Goal: Task Accomplishment & Management: Complete application form

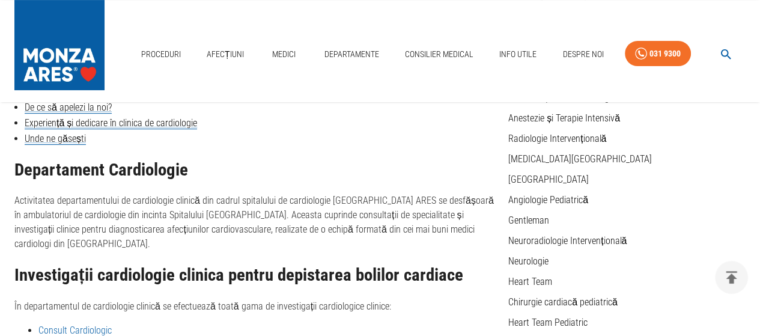
scroll to position [180, 0]
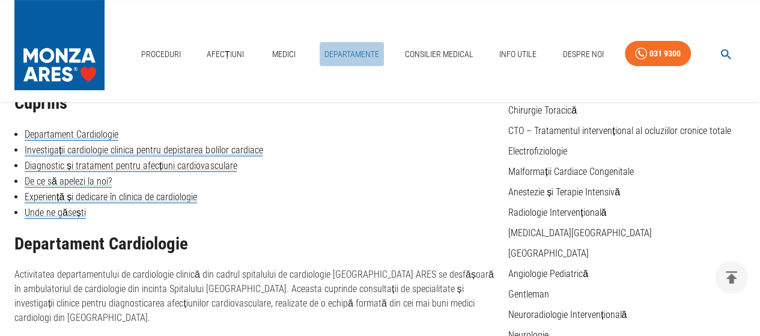
click at [357, 50] on link "Departamente" at bounding box center [352, 54] width 64 height 25
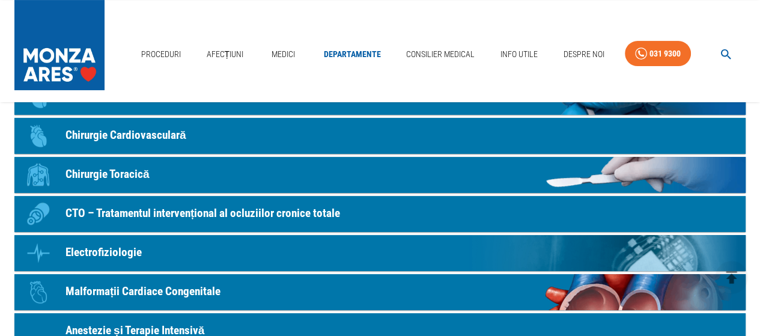
scroll to position [240, 0]
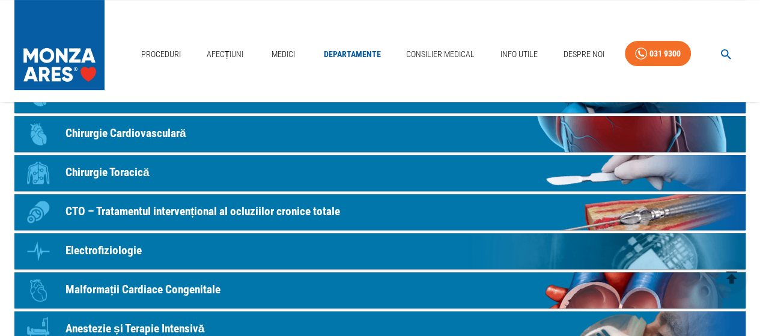
click at [127, 244] on p "Electrofiziologie" at bounding box center [103, 250] width 76 height 17
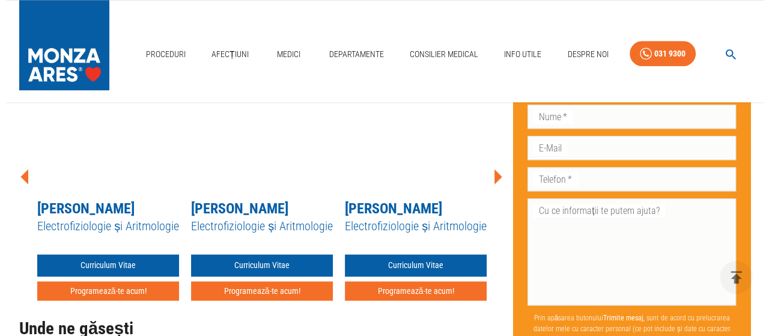
scroll to position [961, 0]
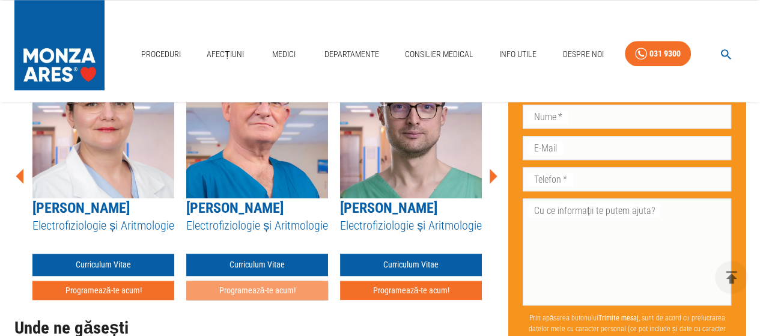
click at [268, 291] on button "Programează-te acum!" at bounding box center [257, 290] width 142 height 20
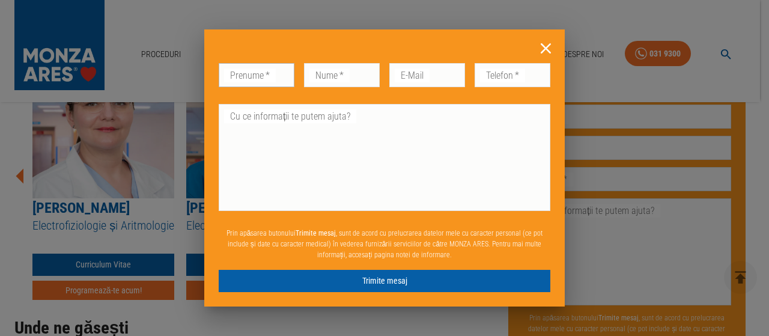
click at [255, 79] on input "Prenume   *" at bounding box center [257, 75] width 76 height 24
type input "[PERSON_NAME]"
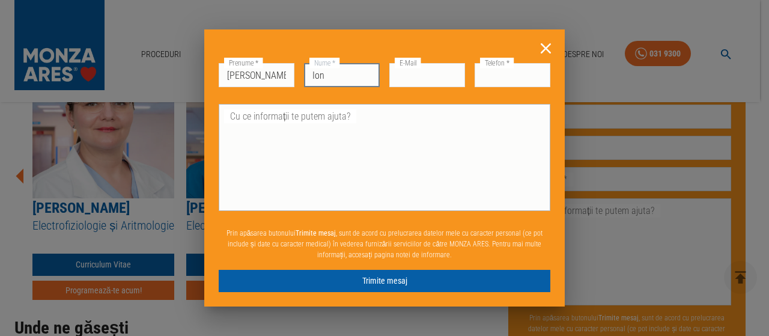
type input "[PERSON_NAME]"
type input "[EMAIL_ADDRESS][PERSON_NAME][DOMAIN_NAME]"
type input "0737013554"
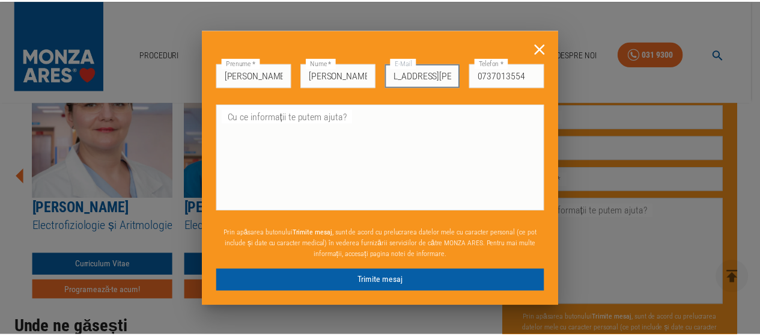
scroll to position [0, 0]
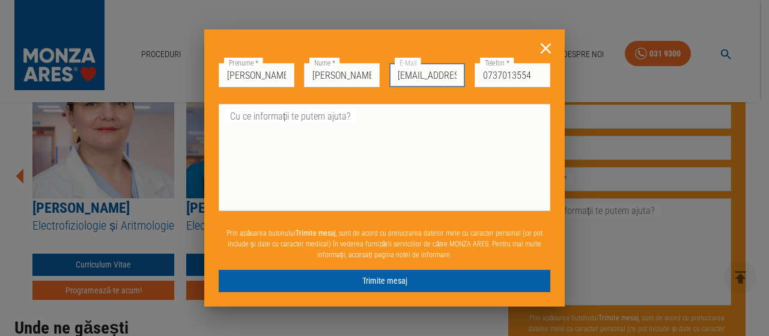
drag, startPoint x: 395, startPoint y: 73, endPoint x: 419, endPoint y: 76, distance: 23.5
click at [419, 76] on input "[EMAIL_ADDRESS][PERSON_NAME][DOMAIN_NAME]" at bounding box center [427, 75] width 76 height 24
click at [432, 76] on input "[EMAIL_ADDRESS][DOMAIN_NAME]" at bounding box center [427, 75] width 76 height 24
type input "[EMAIL_ADDRESS][DOMAIN_NAME]"
drag, startPoint x: 539, startPoint y: 79, endPoint x: 492, endPoint y: 80, distance: 46.9
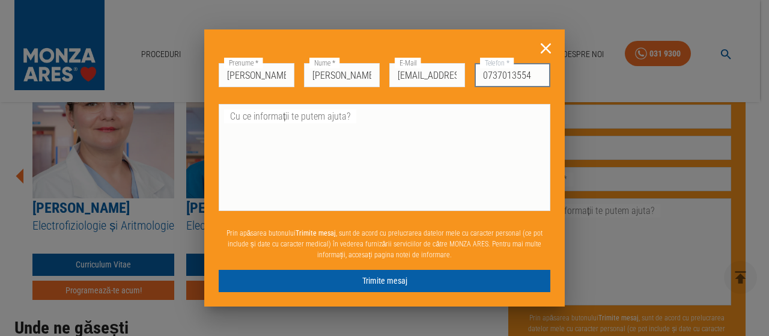
click at [492, 80] on input "0737013554" at bounding box center [512, 75] width 76 height 24
type input "0721500633"
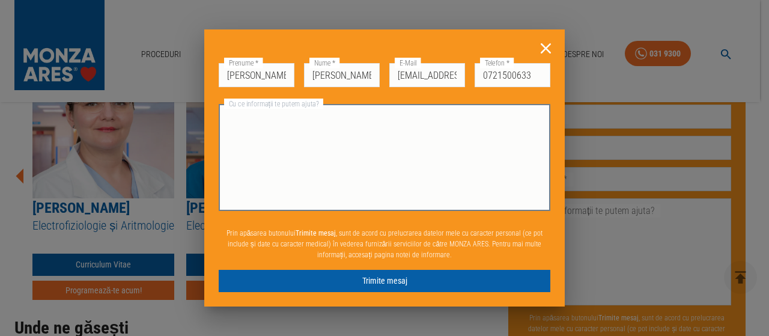
click at [336, 117] on textarea "Cu ce informații te putem ajuta?" at bounding box center [384, 157] width 315 height 97
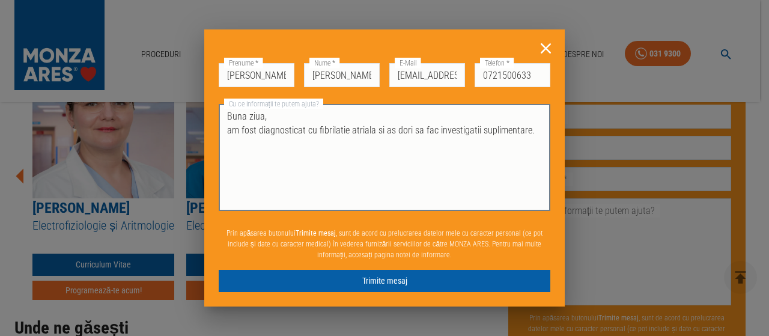
click at [230, 136] on textarea "Buna ziua, am fost diagnosticat cu fibrilatie atriala si as dori sa fac investi…" at bounding box center [384, 157] width 315 height 97
type textarea "Buna ziua, Am fost diagnosticat cu fibrilatie atriala si as dori sa fac investi…"
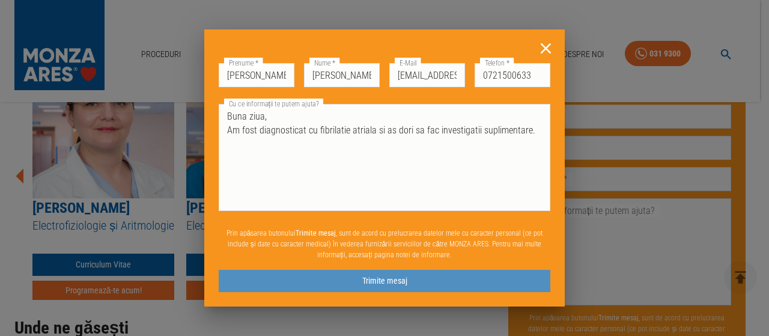
click at [407, 282] on button "Trimite mesaj" at bounding box center [385, 281] width 332 height 22
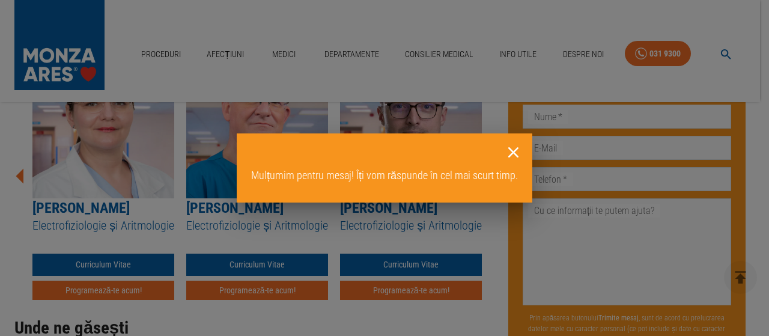
click at [513, 148] on icon at bounding box center [513, 152] width 19 height 19
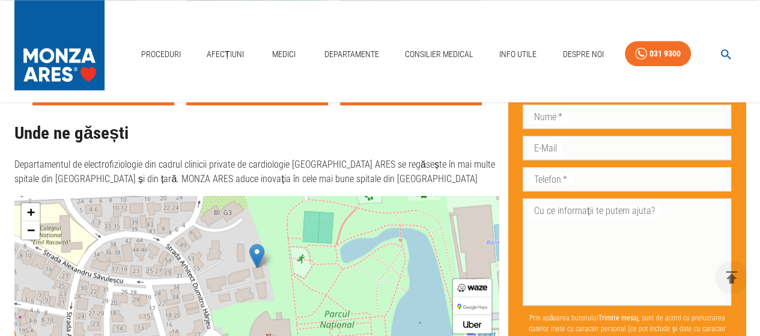
scroll to position [1021, 0]
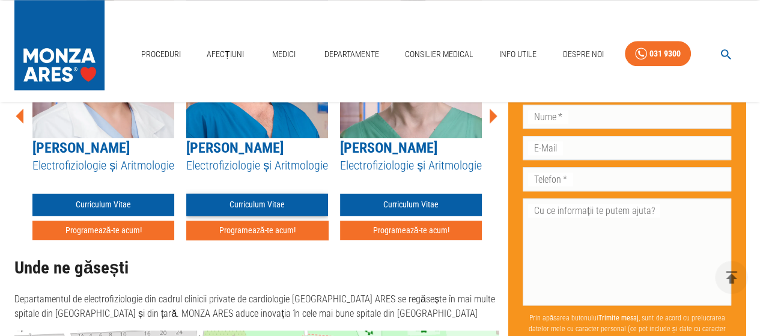
click at [267, 199] on link "Curriculum Vitae" at bounding box center [257, 204] width 142 height 22
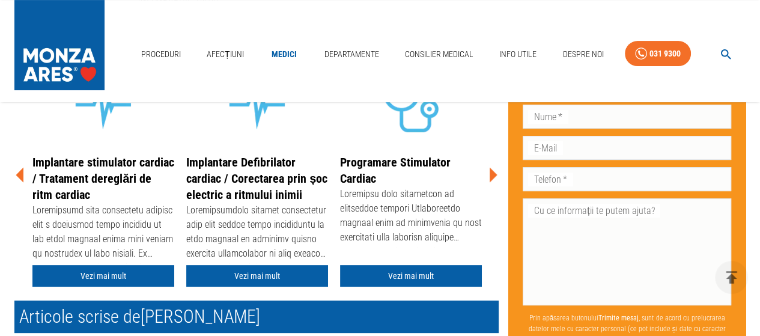
scroll to position [480, 0]
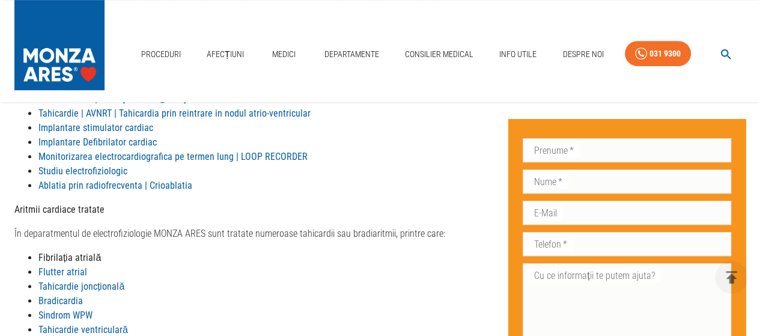
scroll to position [1021, 0]
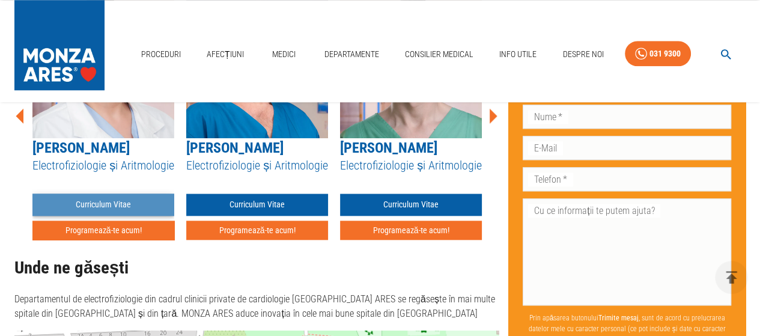
click at [101, 205] on link "Curriculum Vitae" at bounding box center [103, 204] width 142 height 22
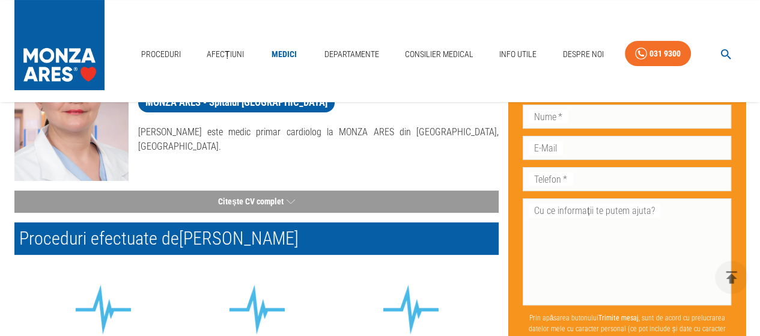
scroll to position [300, 0]
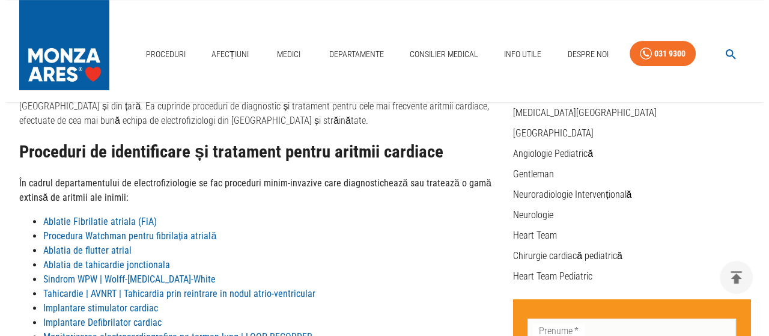
scroll to position [1021, 0]
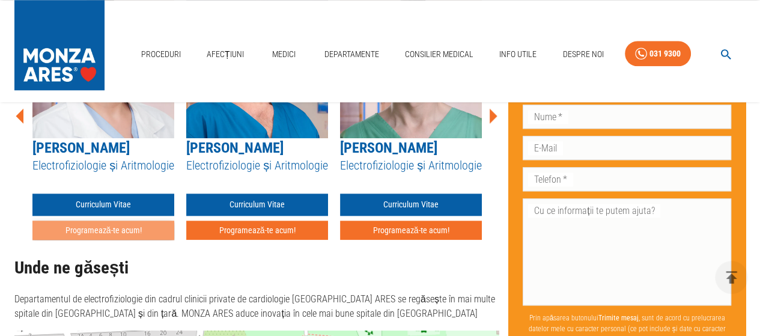
click at [83, 231] on button "Programează-te acum!" at bounding box center [103, 230] width 142 height 20
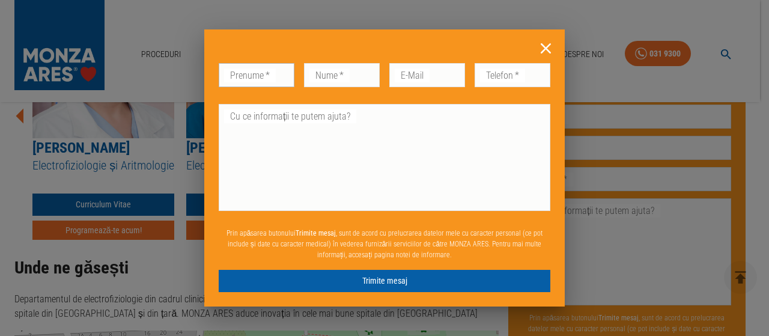
click at [271, 76] on input "Prenume   *" at bounding box center [257, 75] width 76 height 24
type input "[PERSON_NAME]"
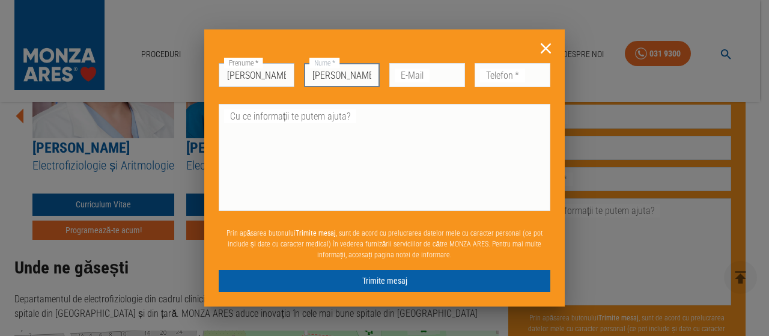
type input "[PERSON_NAME]"
type input "c"
type input "[EMAIL_ADDRESS][DOMAIN_NAME]"
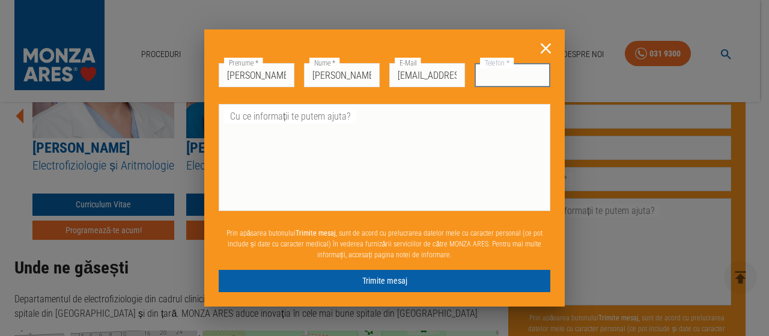
click at [504, 81] on input "Telefon   *" at bounding box center [512, 75] width 76 height 24
type input "0721500633"
click at [319, 123] on textarea "Cu ce informații te putem ajuta?" at bounding box center [384, 157] width 315 height 97
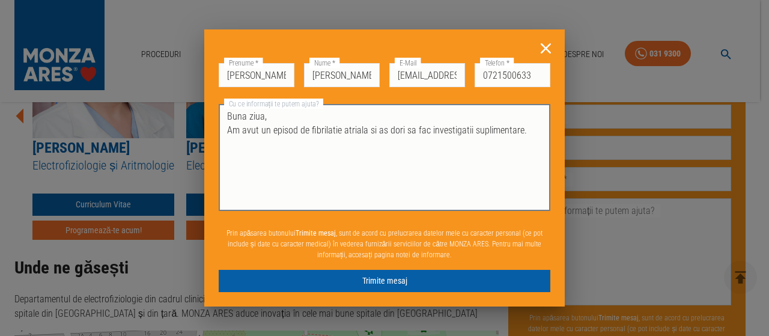
click at [367, 133] on textarea "Buna ziua, Am avut un episod de fibrilatie atriala si as dori sa fac investigat…" at bounding box center [384, 157] width 315 height 97
type textarea "Buna ziua, Am avut un episod de fibrilatie atriala tratat in Urgenta si as dori…"
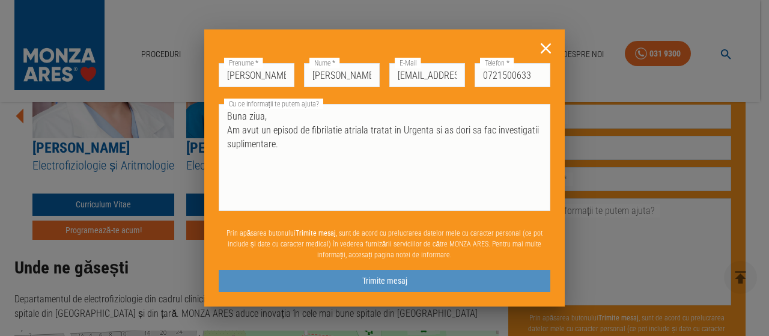
click at [396, 283] on button "Trimite mesaj" at bounding box center [385, 281] width 332 height 22
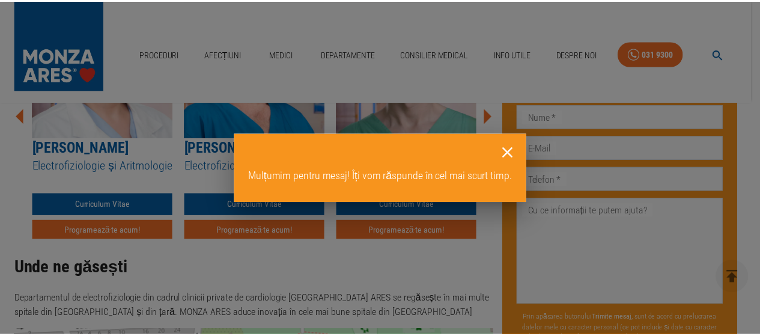
scroll to position [116, 0]
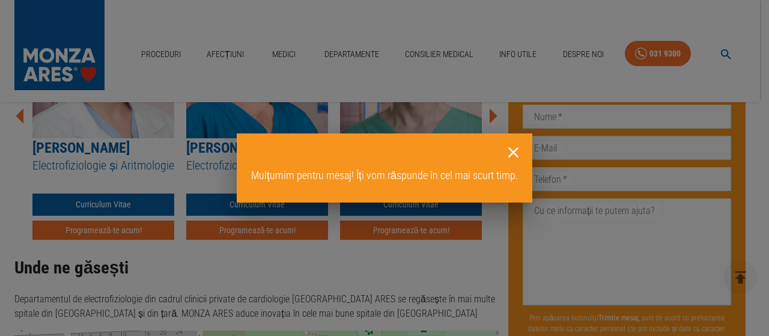
click at [509, 153] on icon at bounding box center [513, 152] width 19 height 19
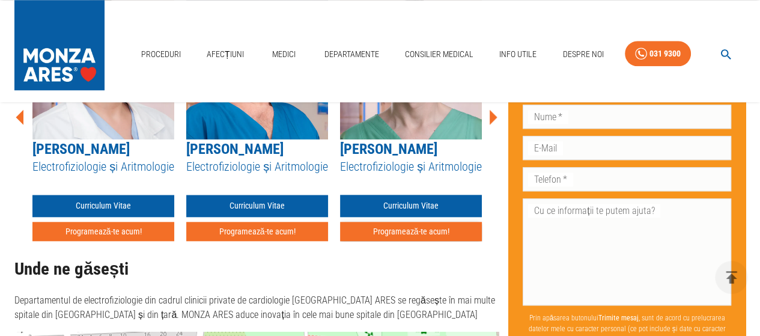
scroll to position [1021, 0]
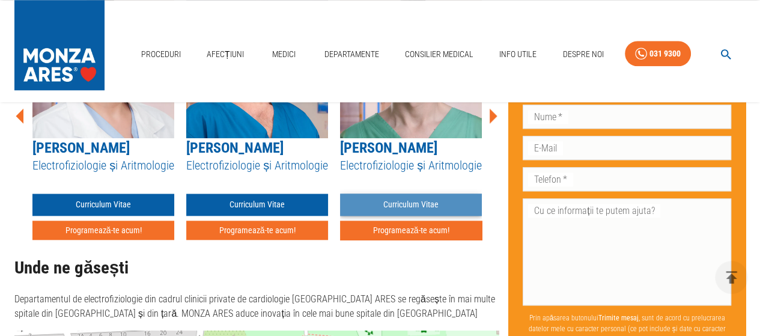
click at [428, 202] on link "Curriculum Vitae" at bounding box center [411, 204] width 142 height 22
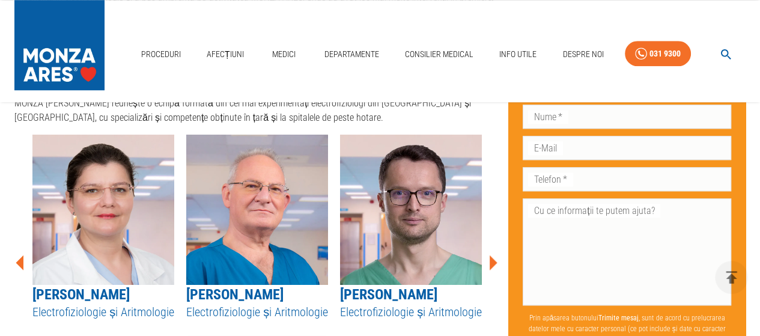
scroll to position [901, 0]
